Goal: Task Accomplishment & Management: Use online tool/utility

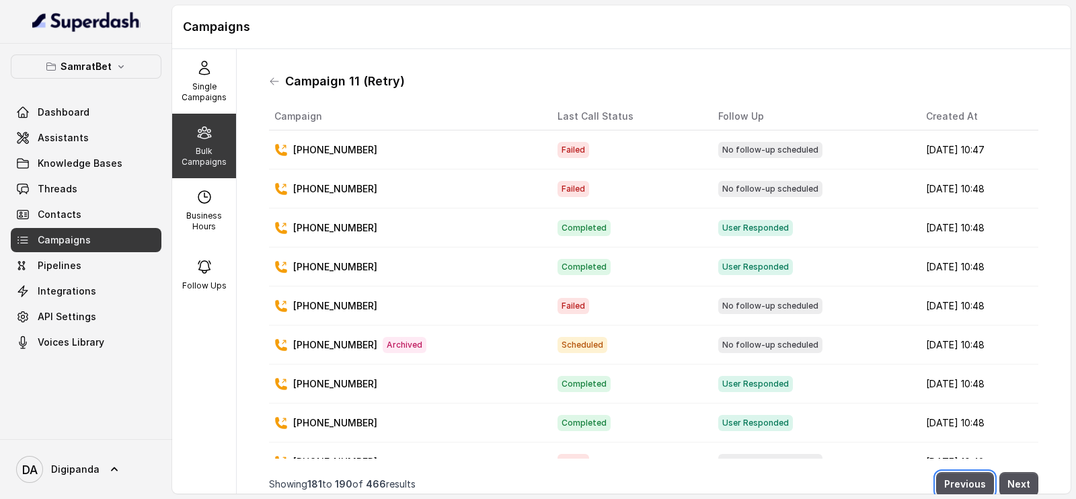
scroll to position [10, 0]
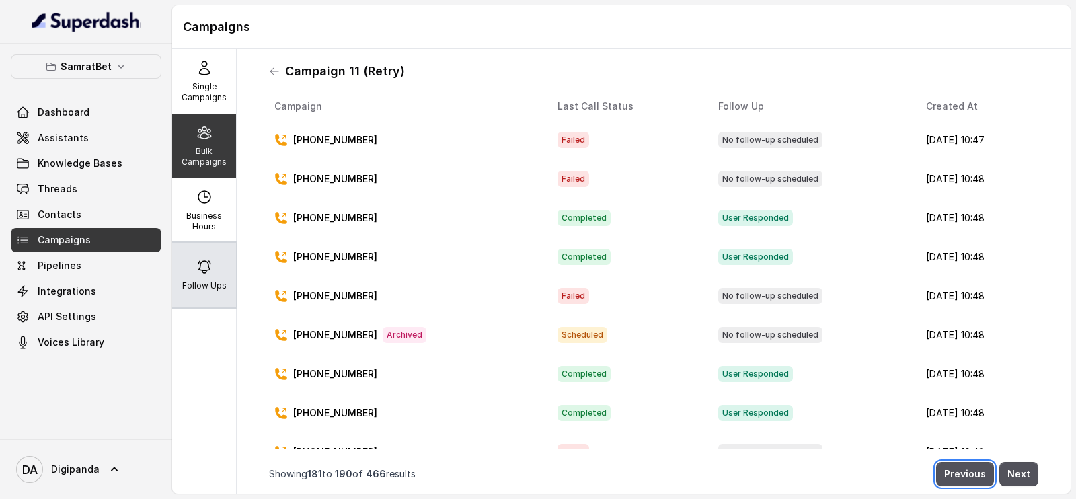
click at [202, 249] on div "Follow Ups" at bounding box center [204, 275] width 64 height 65
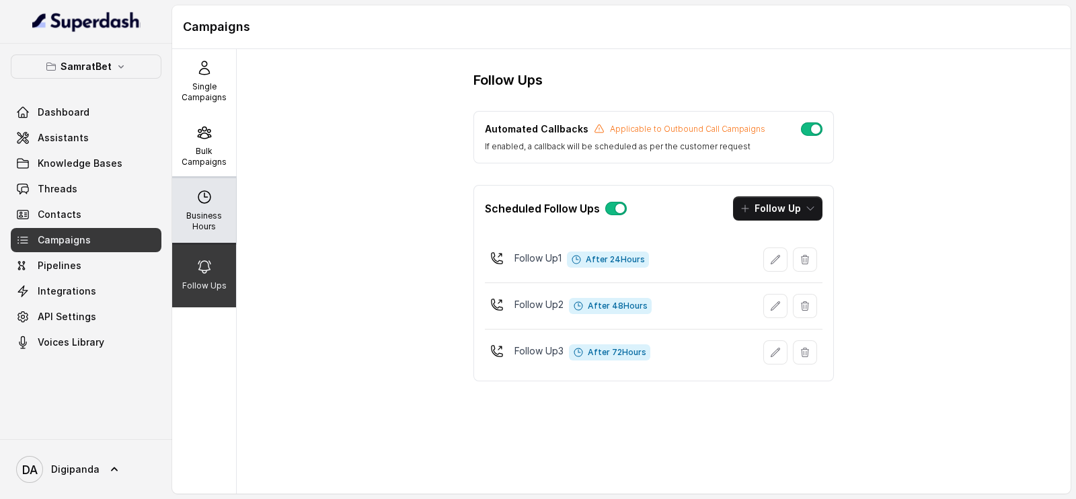
click at [198, 207] on div "Business Hours" at bounding box center [204, 210] width 64 height 65
select select "[GEOGRAPHIC_DATA]/[GEOGRAPHIC_DATA]"
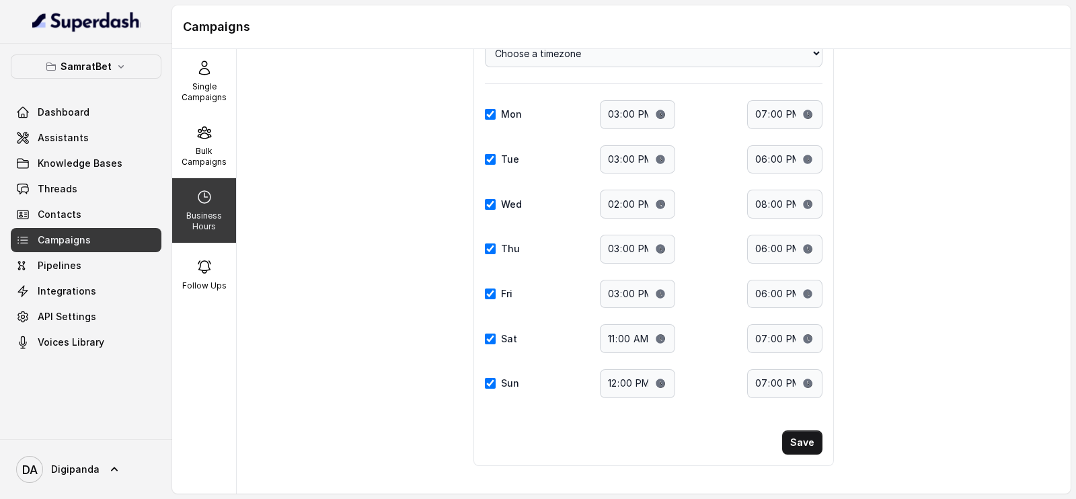
scroll to position [92, 0]
click at [649, 374] on input "12:00" at bounding box center [637, 382] width 75 height 29
type input "11:00"
click at [812, 444] on button "Save" at bounding box center [802, 441] width 40 height 24
click at [198, 166] on p "Bulk Campaigns" at bounding box center [204, 157] width 53 height 22
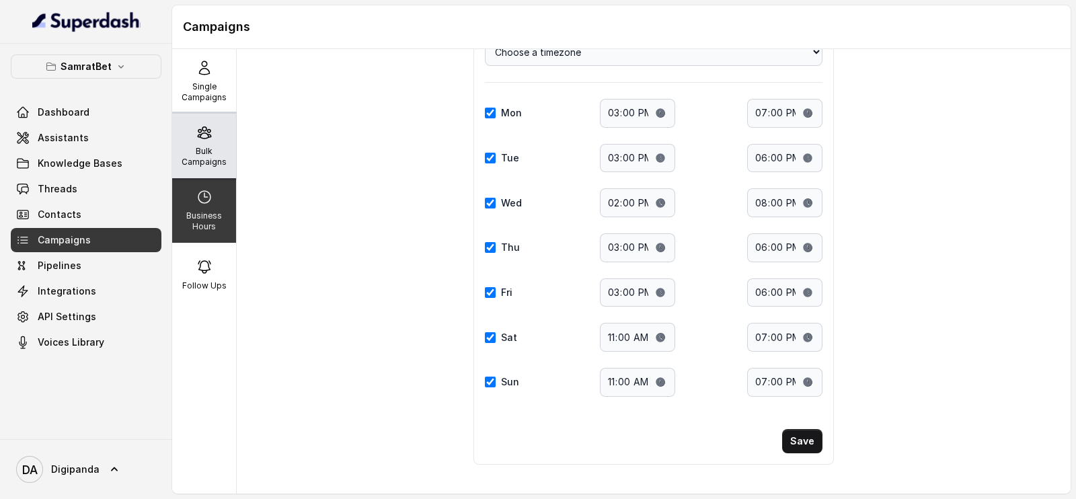
scroll to position [0, 0]
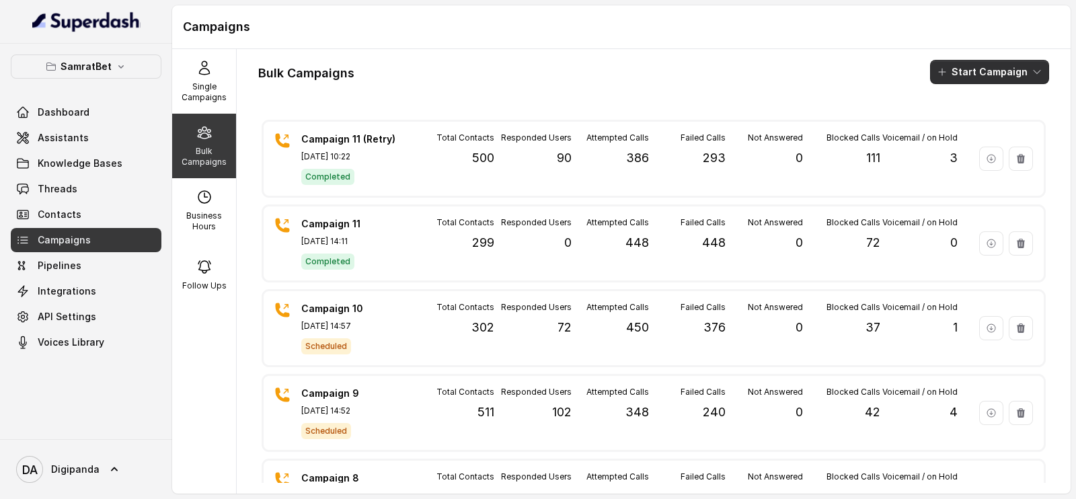
click at [975, 78] on button "Start Campaign" at bounding box center [989, 72] width 119 height 24
click at [965, 118] on div "Call" at bounding box center [958, 124] width 65 height 13
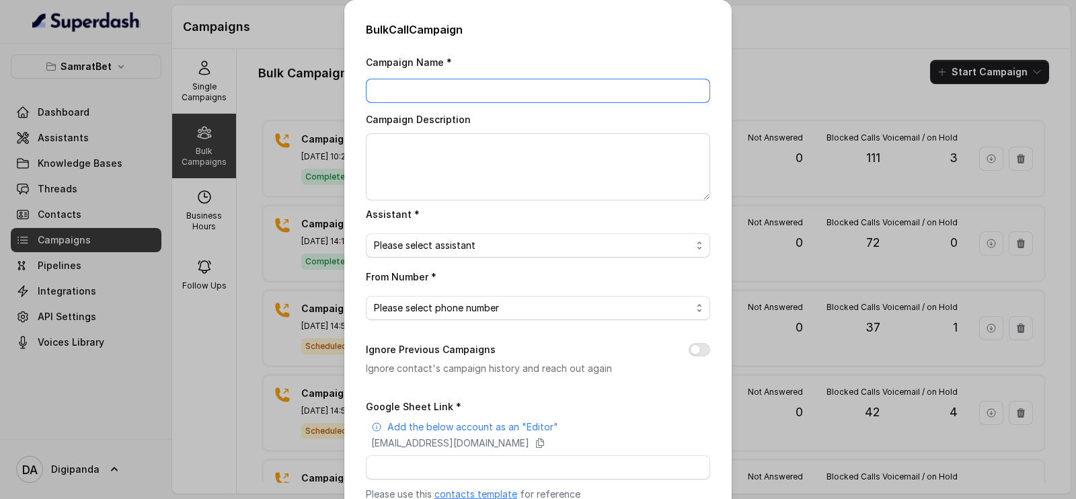
click at [548, 85] on input "Campaign Name *" at bounding box center [538, 91] width 344 height 24
type input "Campaign 12"
click at [474, 180] on textarea "Campaign Description" at bounding box center [538, 166] width 344 height 67
type textarea "On 300 Leads"
click at [474, 244] on span "Please select assistant" at bounding box center [533, 245] width 318 height 16
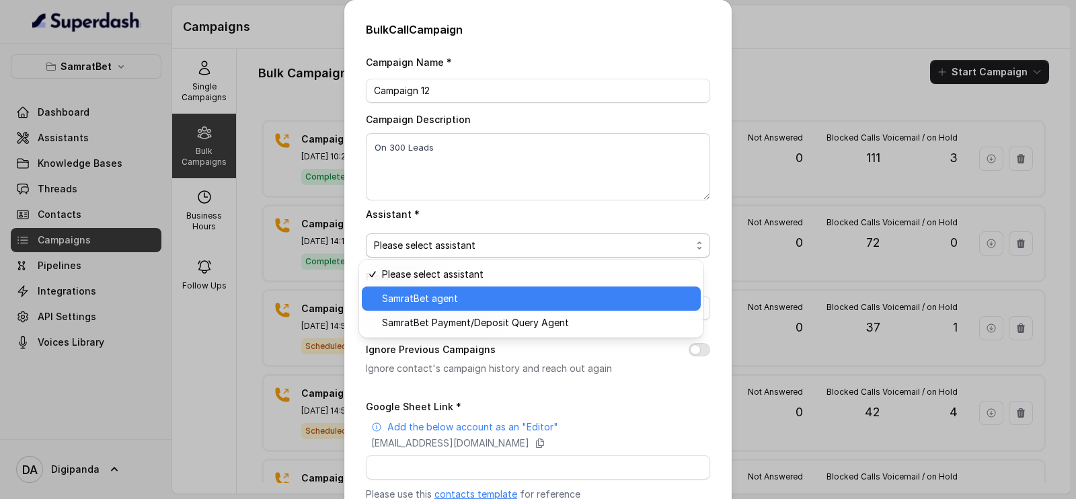
click at [466, 297] on span "SamratBet agent" at bounding box center [537, 299] width 311 height 16
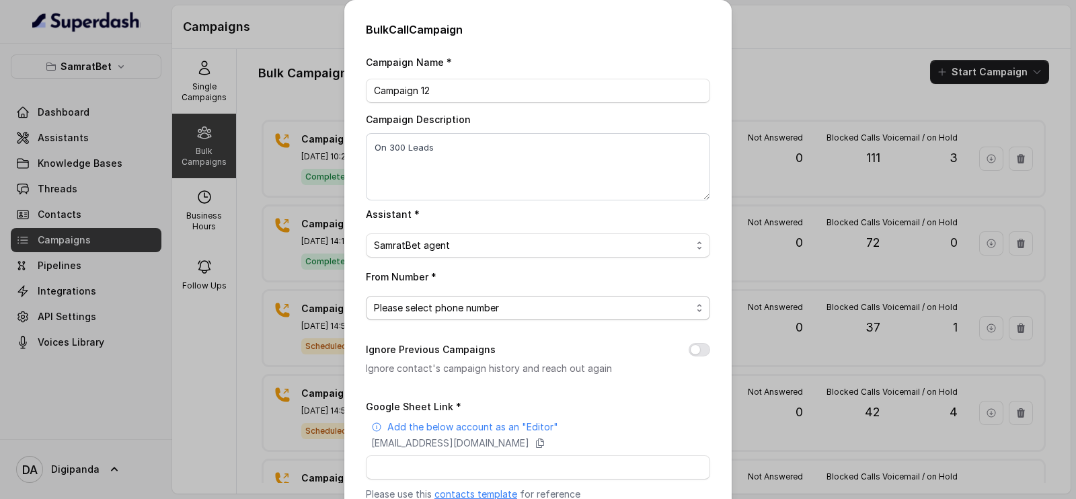
click at [473, 301] on span "Please select phone number" at bounding box center [533, 308] width 318 height 16
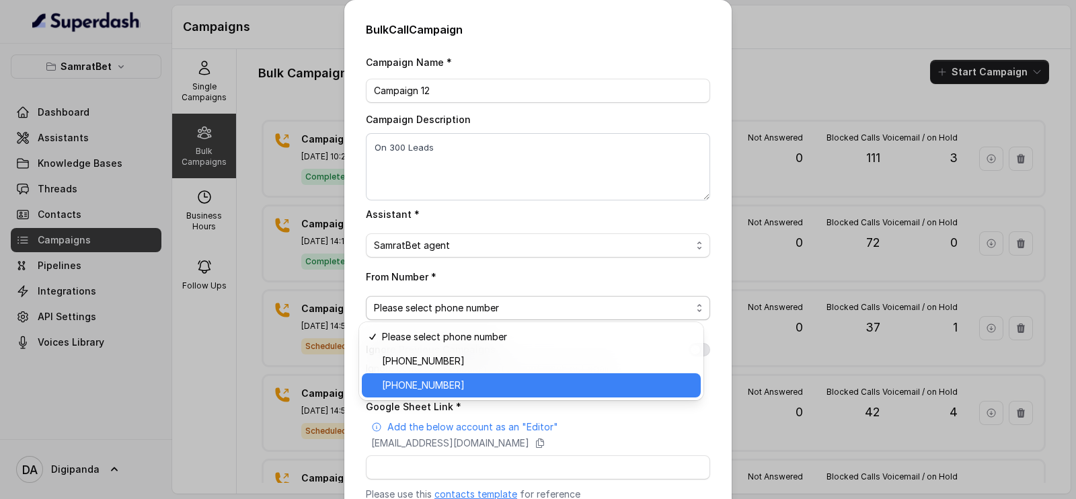
click at [466, 382] on span "[PHONE_NUMBER]" at bounding box center [537, 385] width 311 height 16
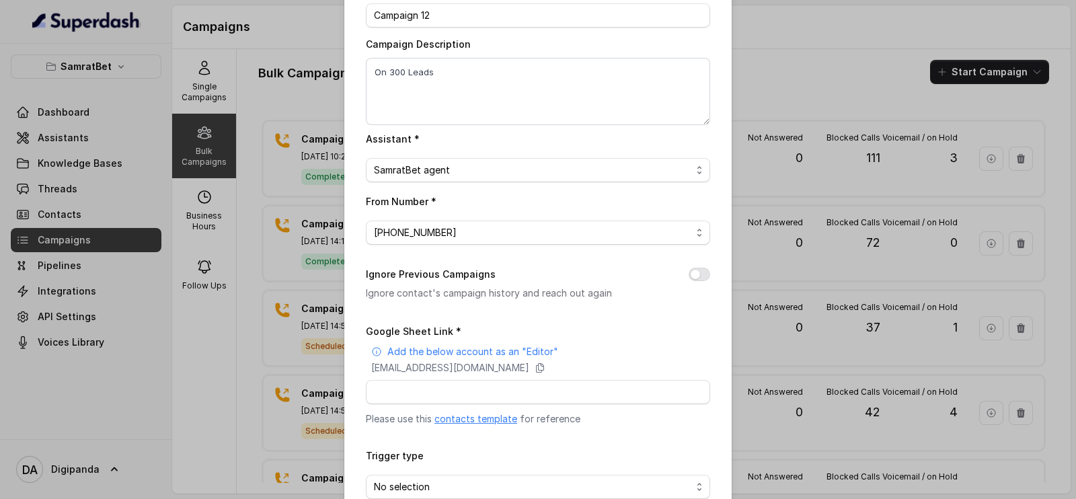
scroll to position [151, 0]
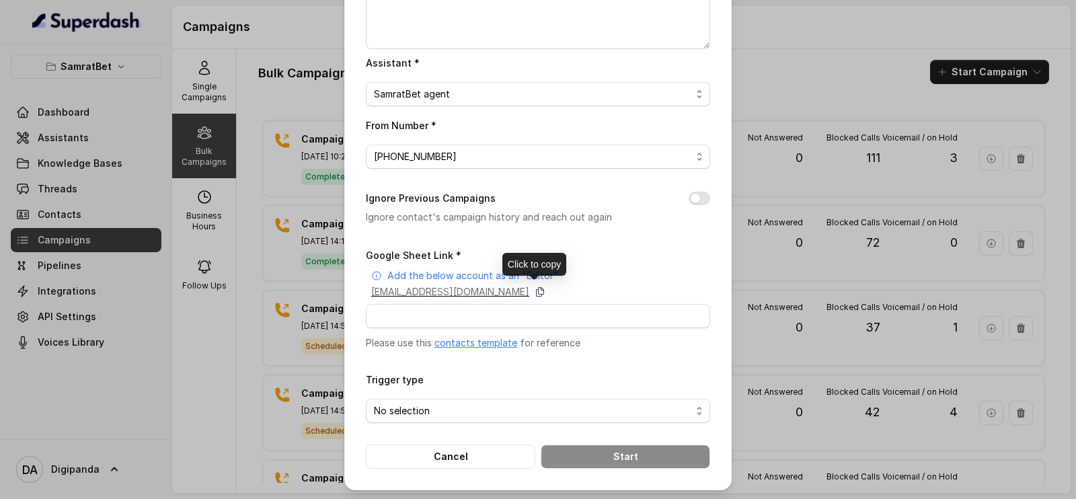
click at [544, 289] on icon at bounding box center [540, 292] width 7 height 9
click at [431, 314] on input "Google Sheet Link *" at bounding box center [538, 316] width 344 height 24
paste input "[URL][DOMAIN_NAME]"
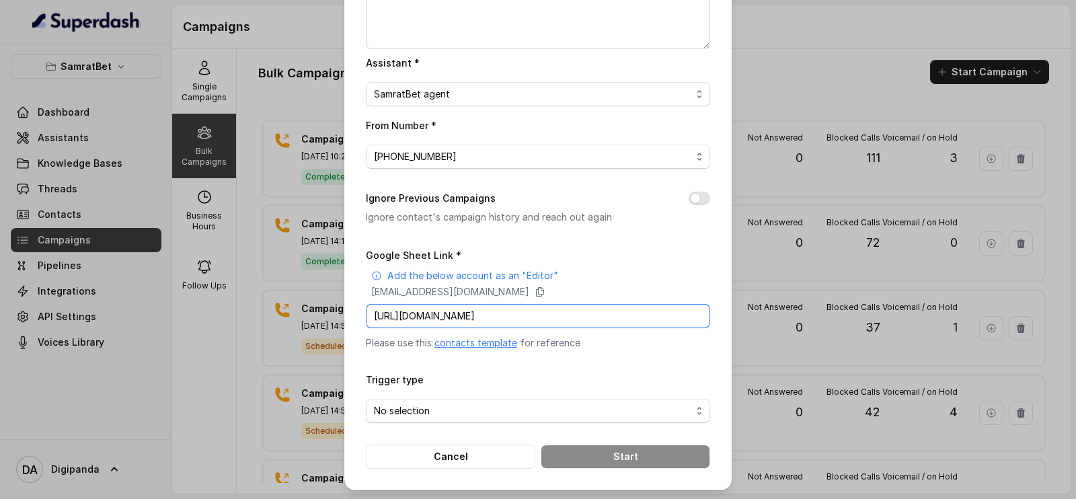
scroll to position [0, 174]
type input "[URL][DOMAIN_NAME]"
click at [422, 404] on span "No selection" at bounding box center [533, 411] width 318 height 16
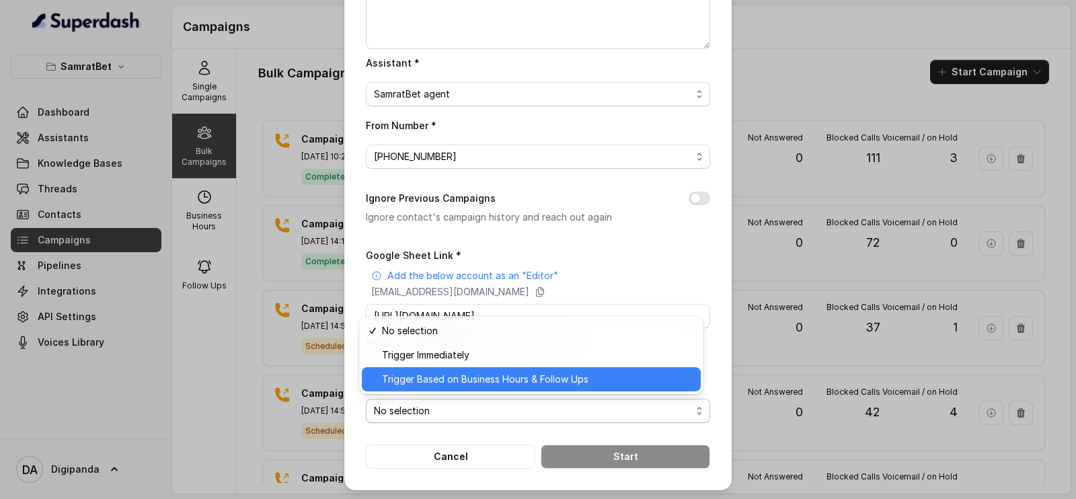
click at [455, 377] on span "Trigger Based on Business Hours & Follow Ups" at bounding box center [537, 379] width 311 height 16
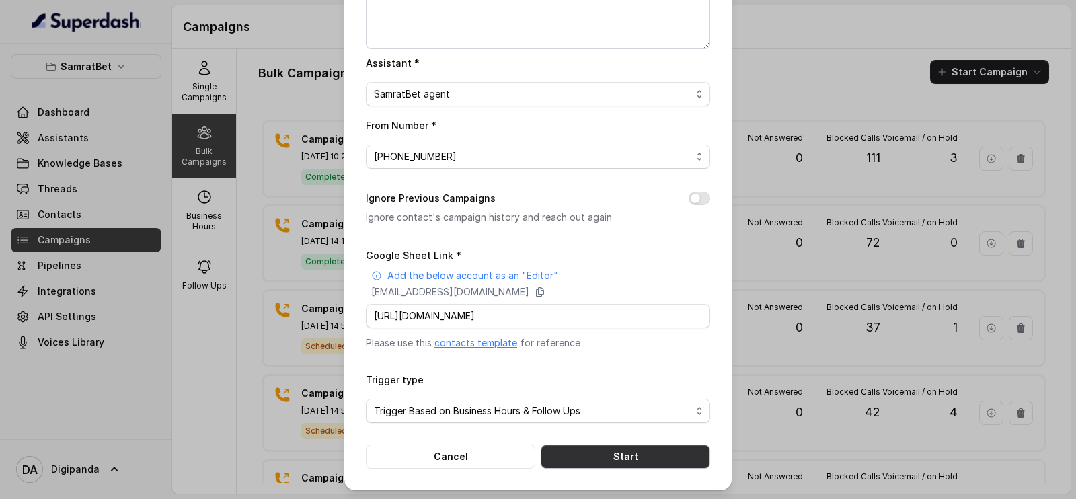
click at [579, 453] on button "Start" at bounding box center [626, 457] width 170 height 24
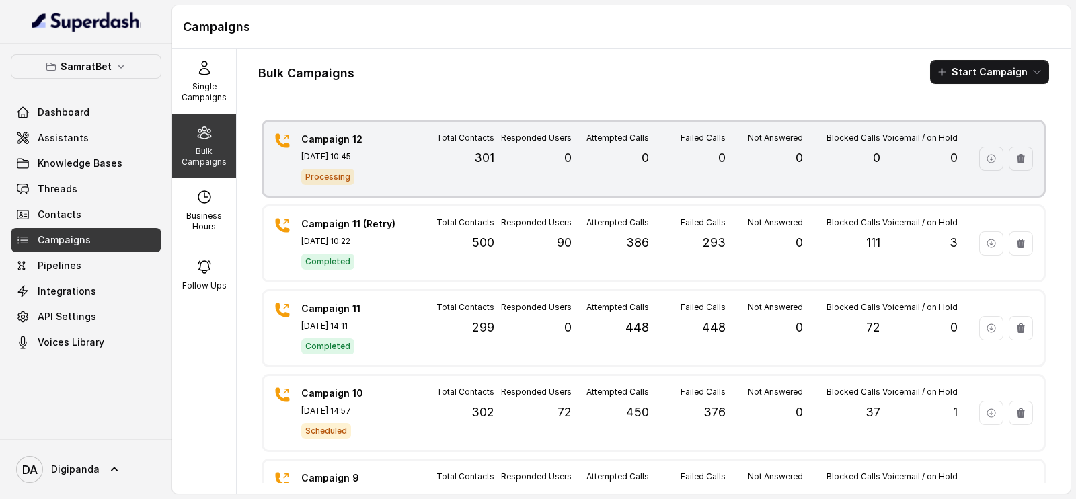
click at [370, 166] on div "Campaign 12 [DATE] 10:45 Processing" at bounding box center [348, 159] width 94 height 52
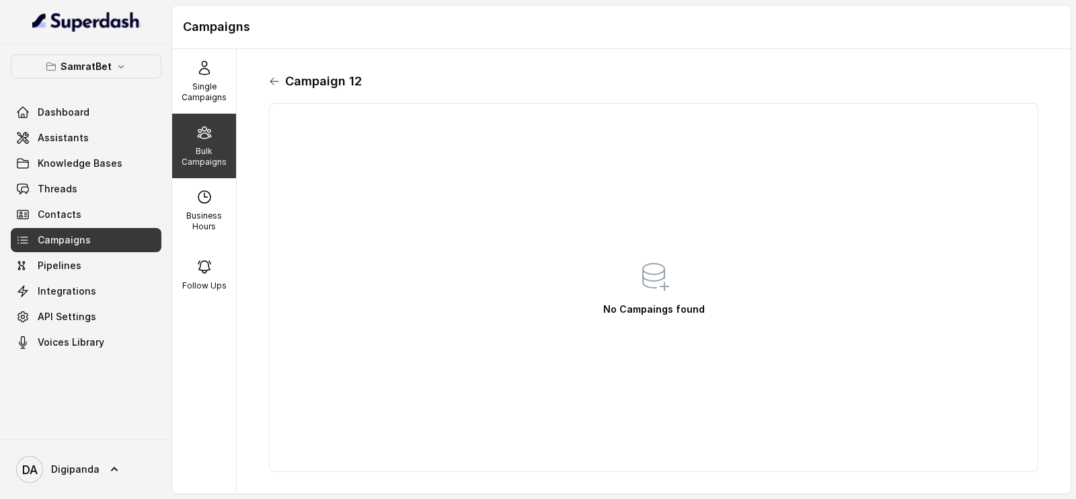
click at [276, 82] on icon at bounding box center [274, 81] width 11 height 11
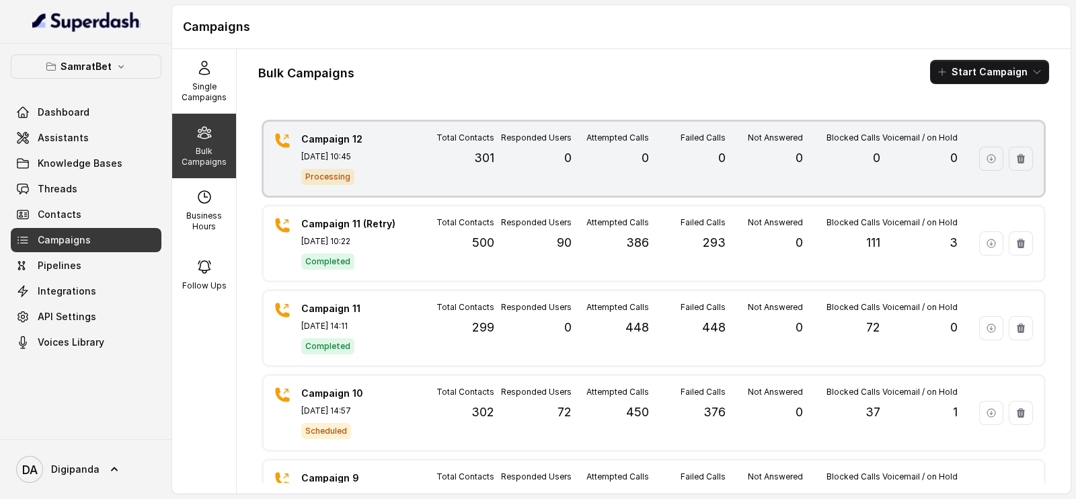
click at [573, 176] on div "Attempted Calls 0" at bounding box center [610, 159] width 77 height 52
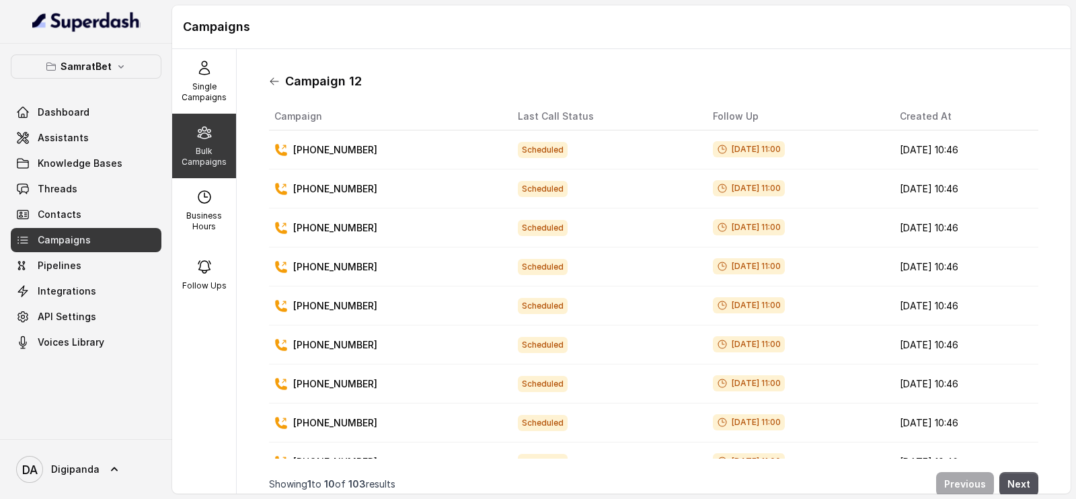
click at [279, 84] on icon at bounding box center [274, 81] width 11 height 11
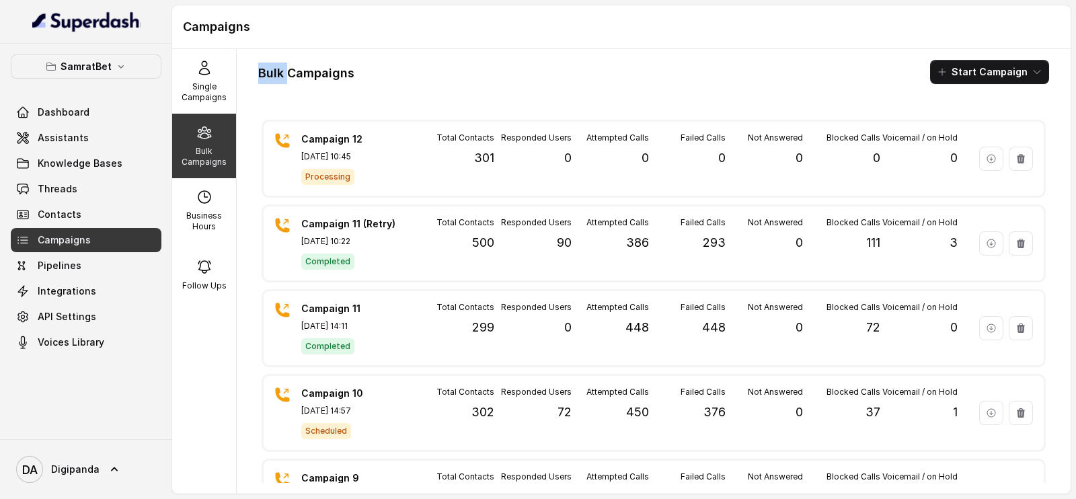
click at [279, 84] on div "Bulk Campaigns Start Campaign Campaign 12 Sep 14, 2025, 10:45 Processing Total …" at bounding box center [654, 271] width 834 height 445
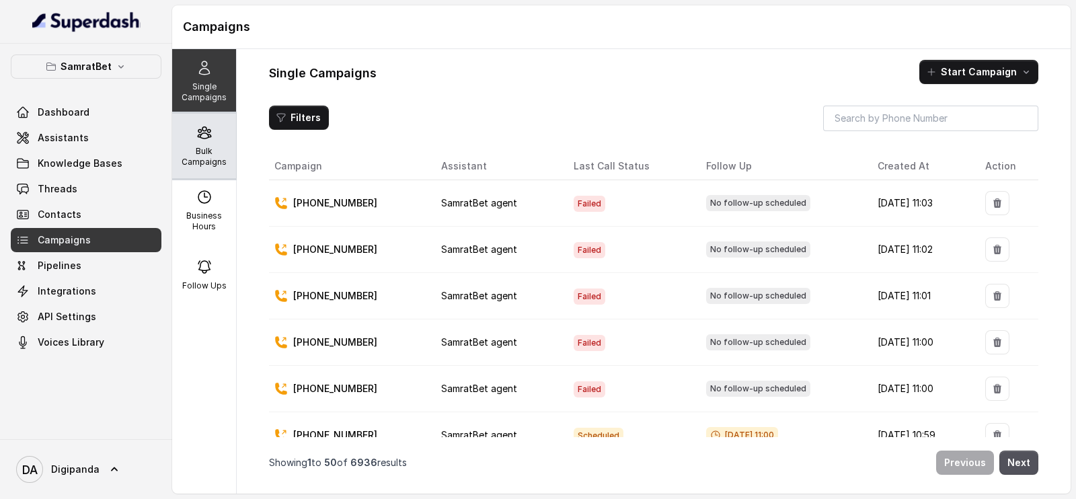
click at [221, 145] on div "Bulk Campaigns" at bounding box center [204, 146] width 64 height 65
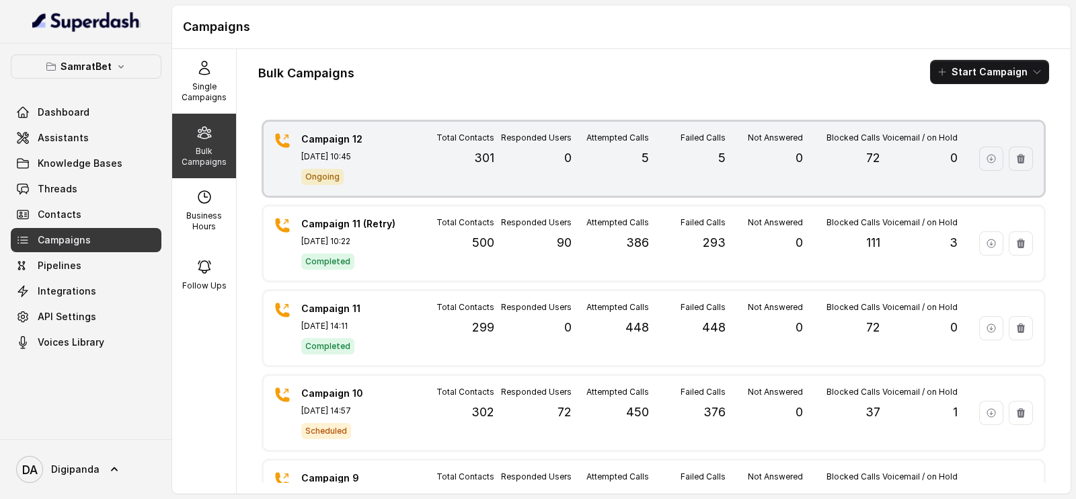
click at [414, 165] on div "Campaign 12 [DATE] 10:45 Ongoing Total Contacts 301 Responded Users 0 Attempted…" at bounding box center [654, 159] width 780 height 74
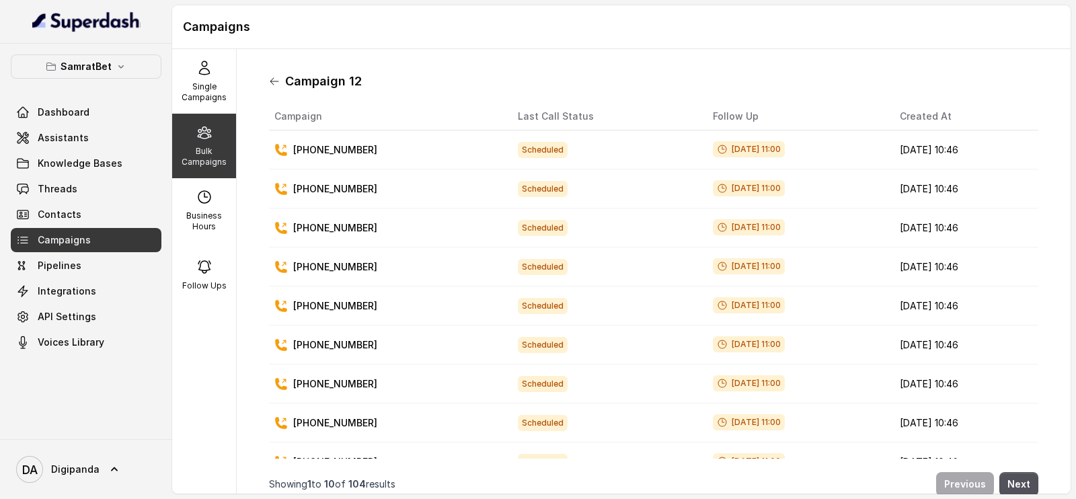
click at [274, 80] on icon at bounding box center [274, 81] width 11 height 11
